Goal: Browse casually: Explore the website without a specific task or goal

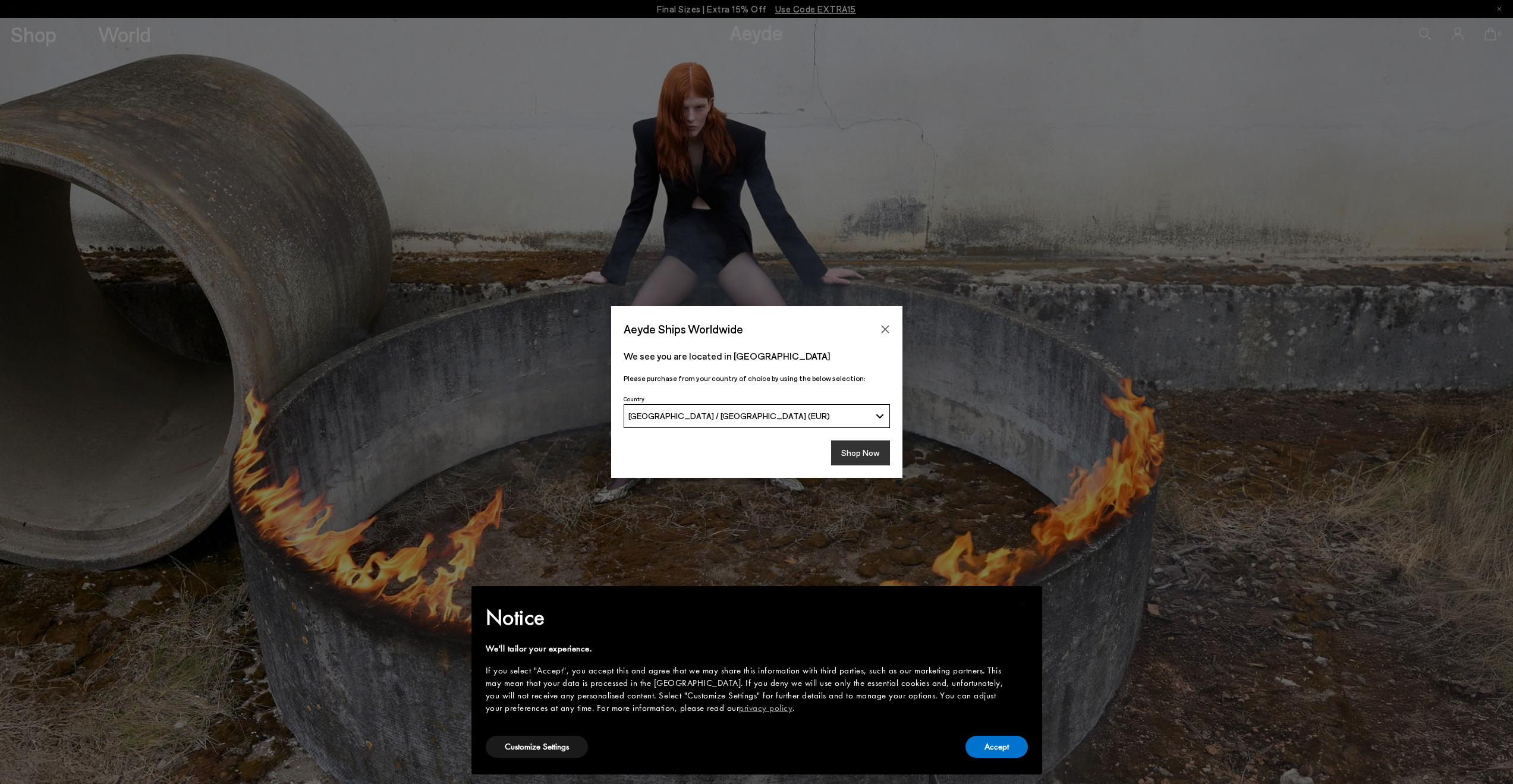
click at [866, 445] on button "Shop Now" at bounding box center [860, 453] width 59 height 25
click at [998, 756] on button "Accept" at bounding box center [996, 747] width 62 height 22
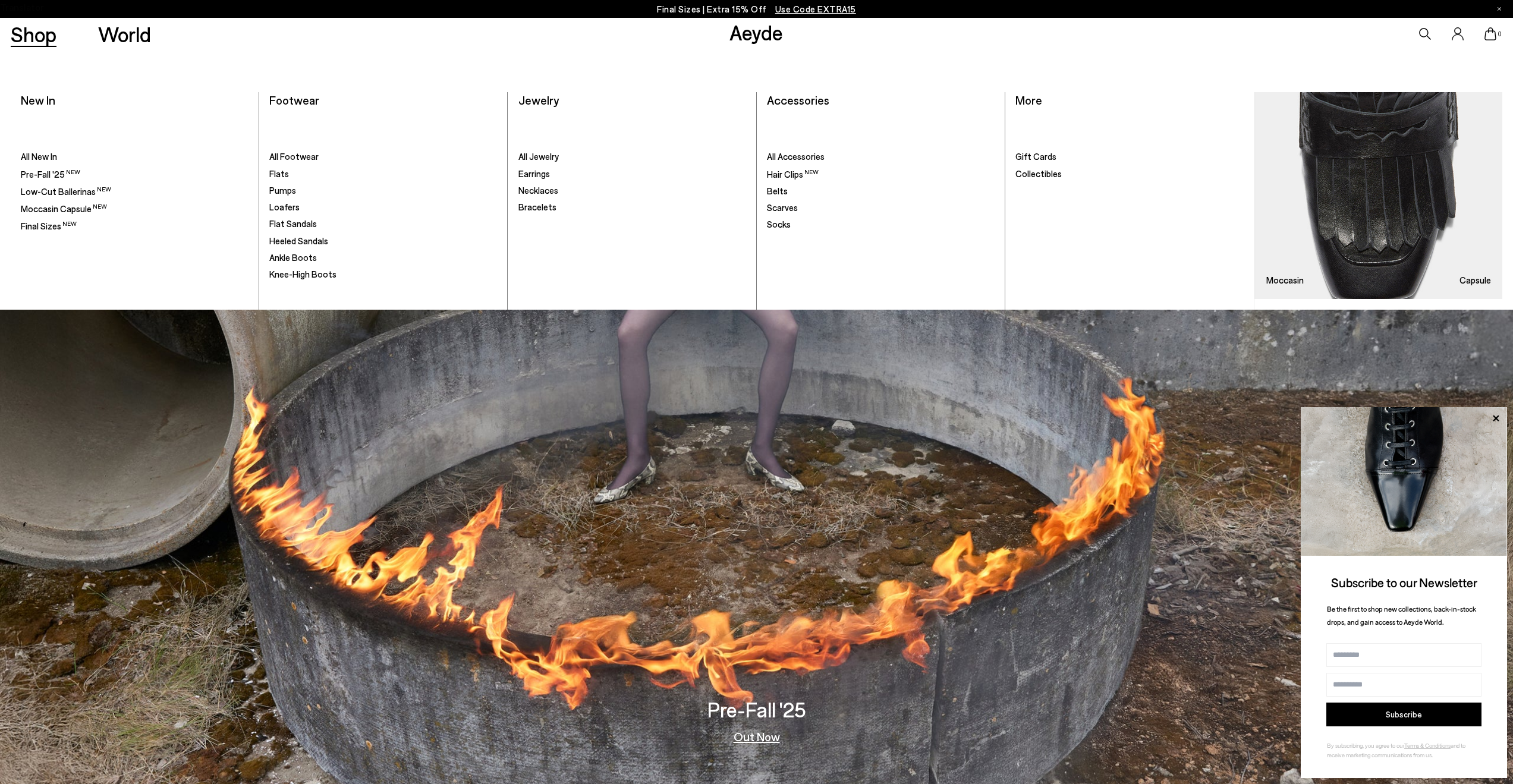
click at [51, 29] on link "Shop" at bounding box center [33, 34] width 46 height 21
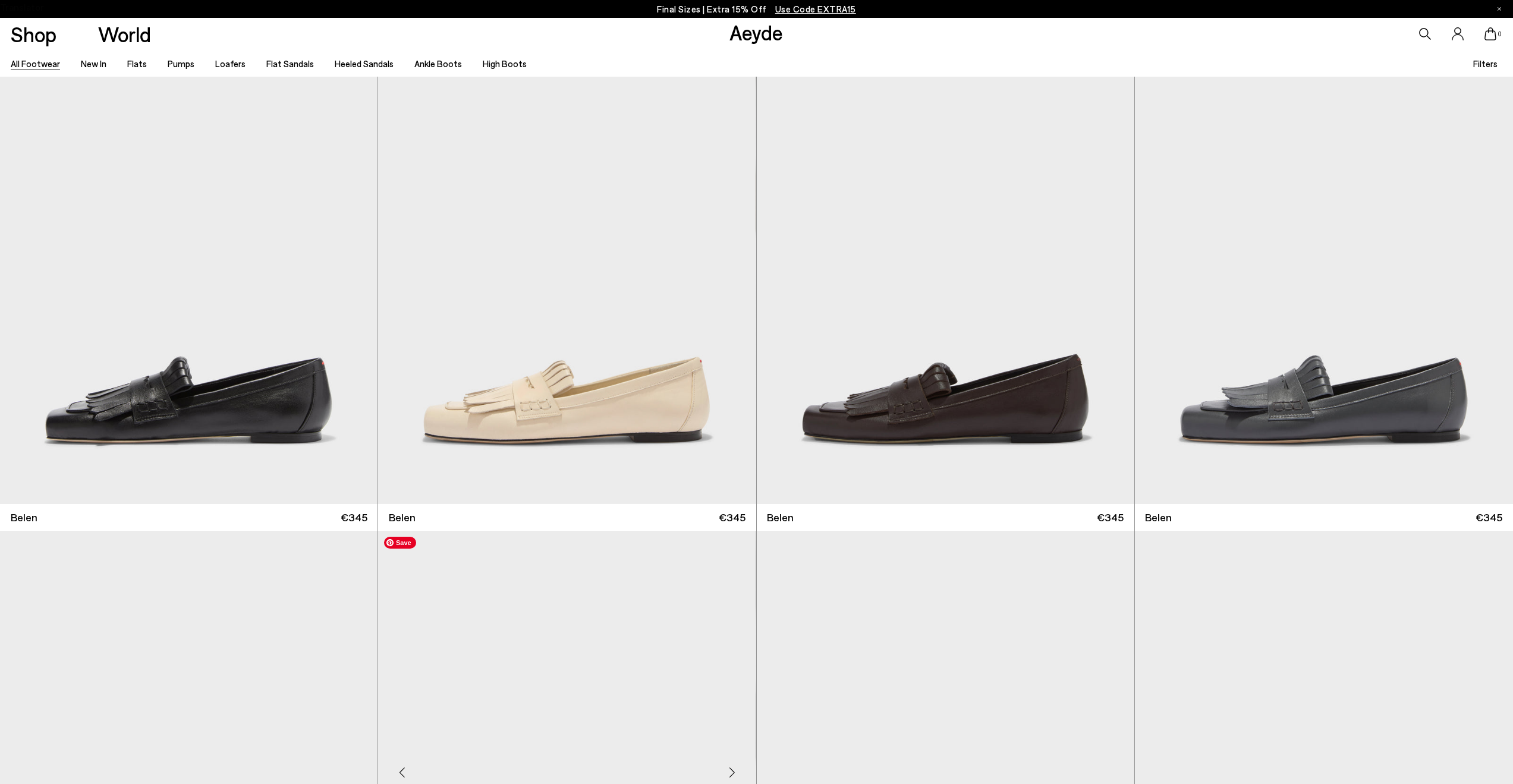
scroll to position [46, 0]
click at [746, 35] on link "Aeyde" at bounding box center [756, 32] width 53 height 25
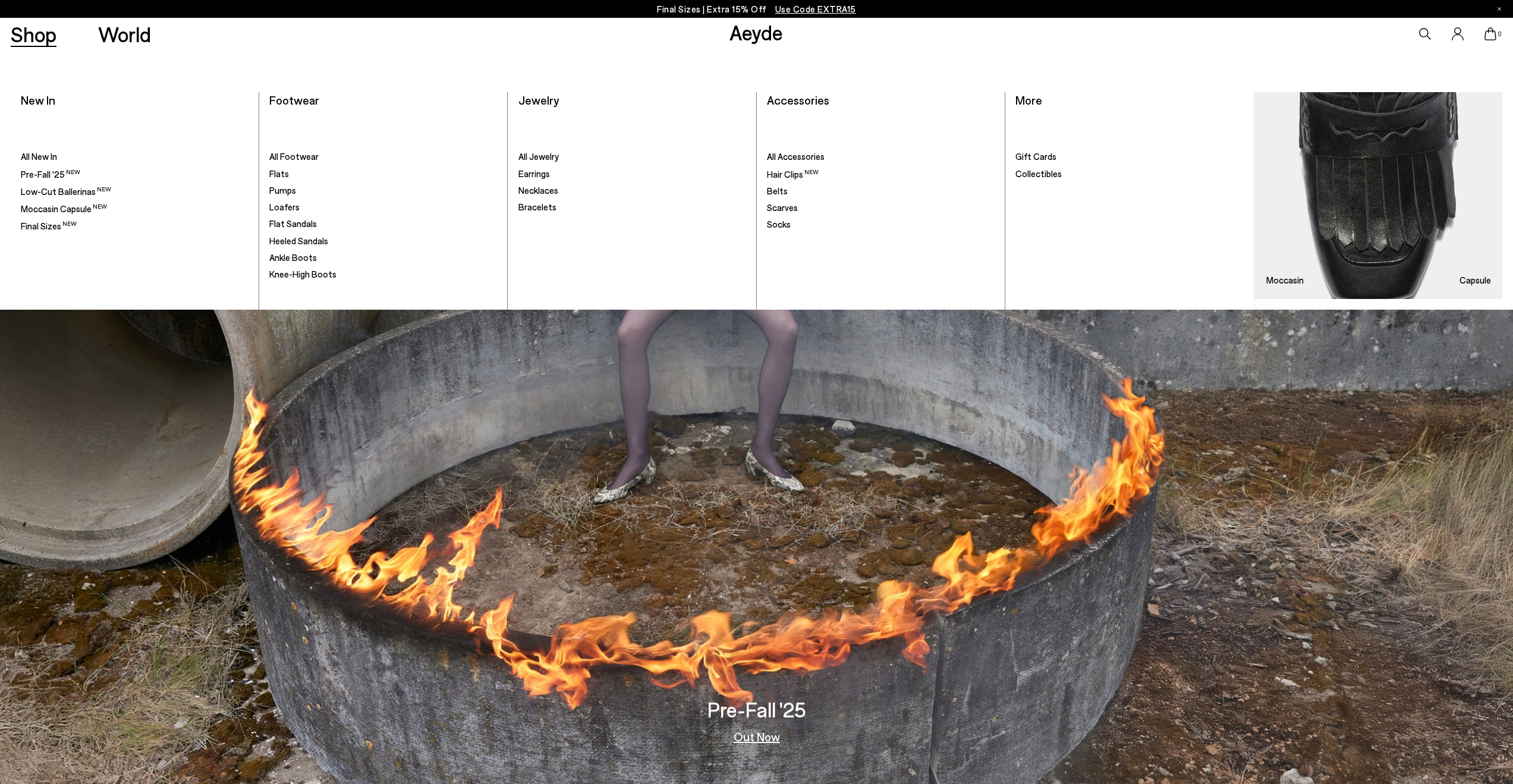
click at [21, 48] on div "Shop World" at bounding box center [76, 34] width 151 height 32
